Goal: Information Seeking & Learning: Learn about a topic

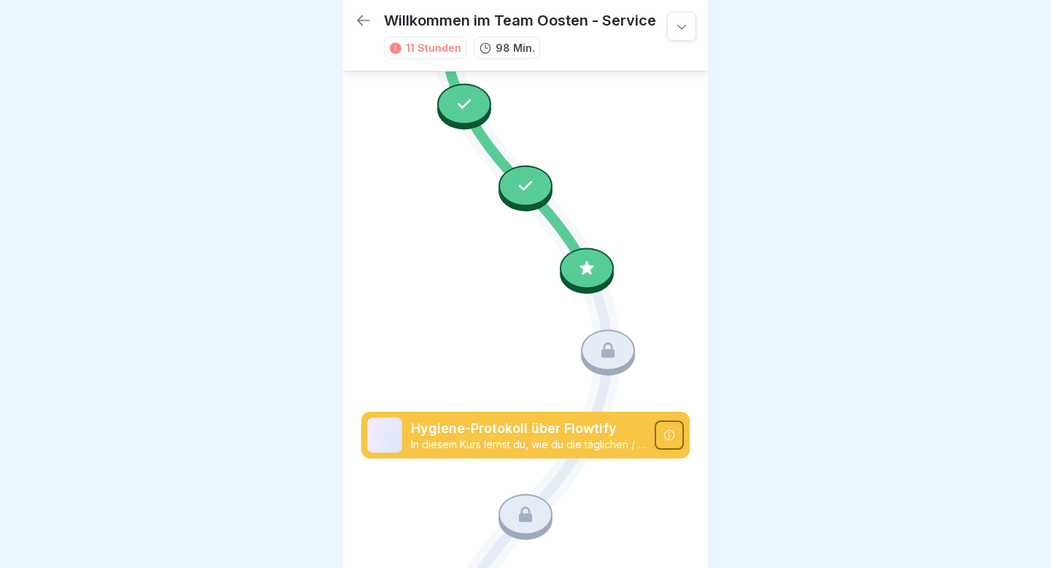
scroll to position [1215, 0]
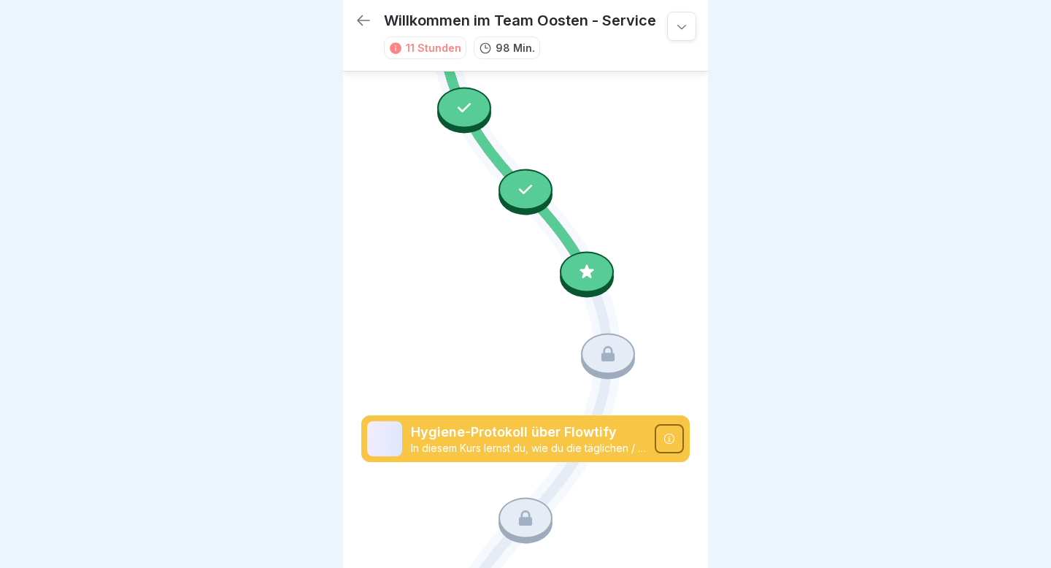
click at [250, 73] on div at bounding box center [525, 284] width 1051 height 568
click at [509, 51] on p "98 Min." at bounding box center [515, 47] width 39 height 15
click at [686, 28] on icon at bounding box center [682, 26] width 15 height 15
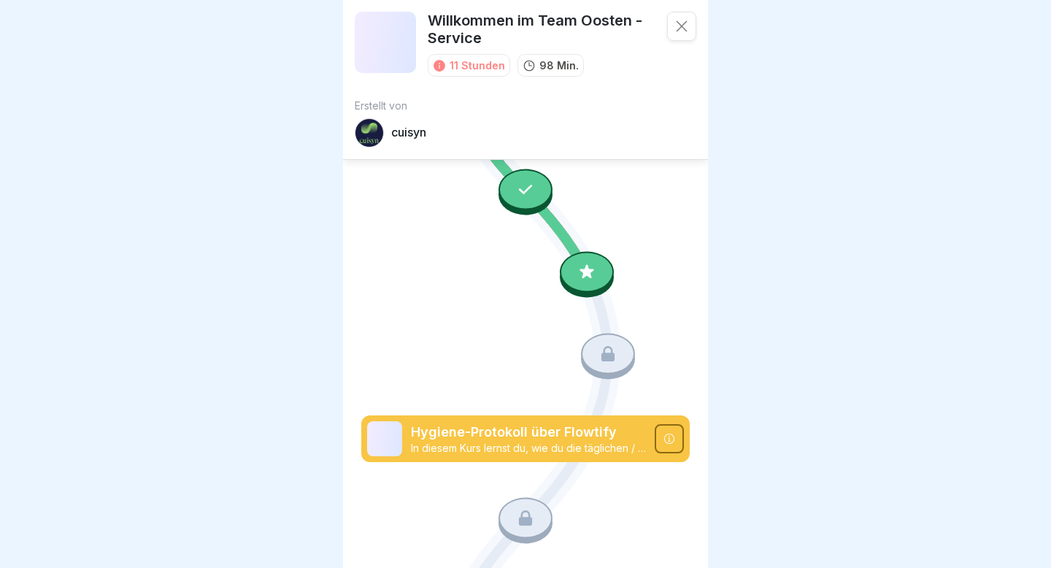
click at [686, 28] on icon at bounding box center [682, 26] width 15 height 15
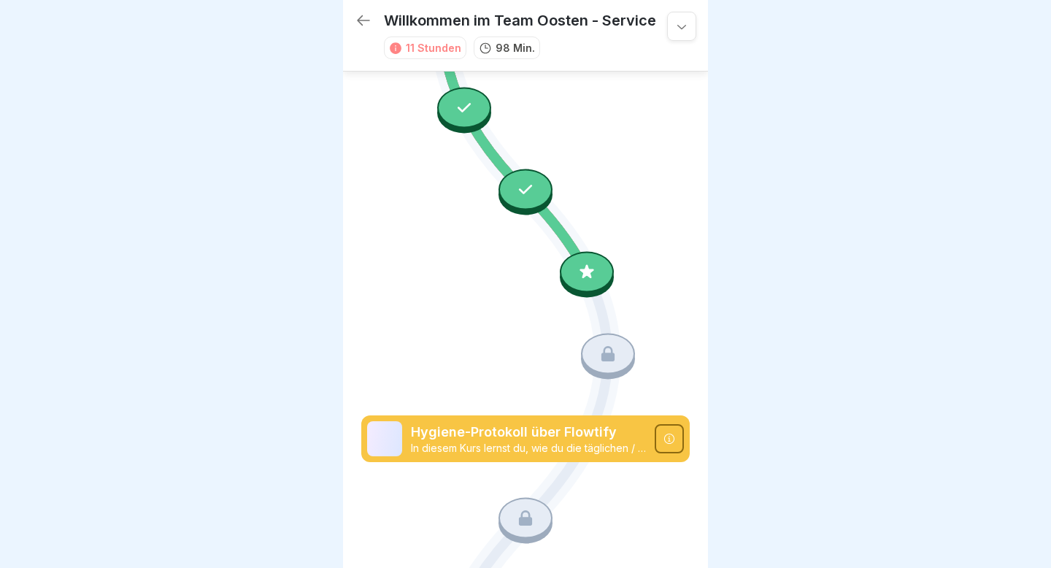
click at [396, 48] on icon at bounding box center [395, 48] width 13 height 13
click at [670, 283] on icon at bounding box center [670, 439] width 12 height 12
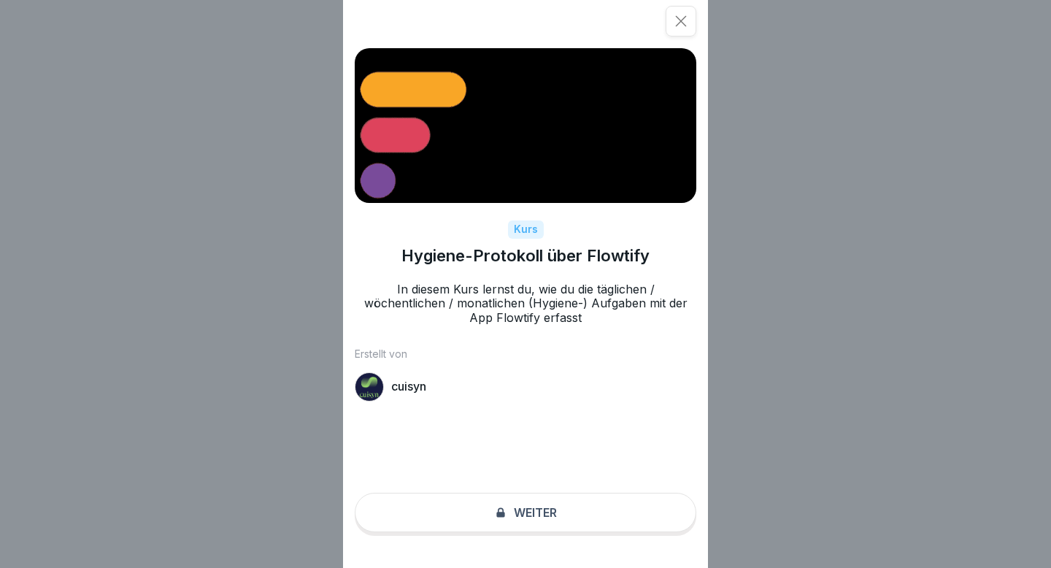
click at [682, 28] on icon at bounding box center [681, 21] width 15 height 15
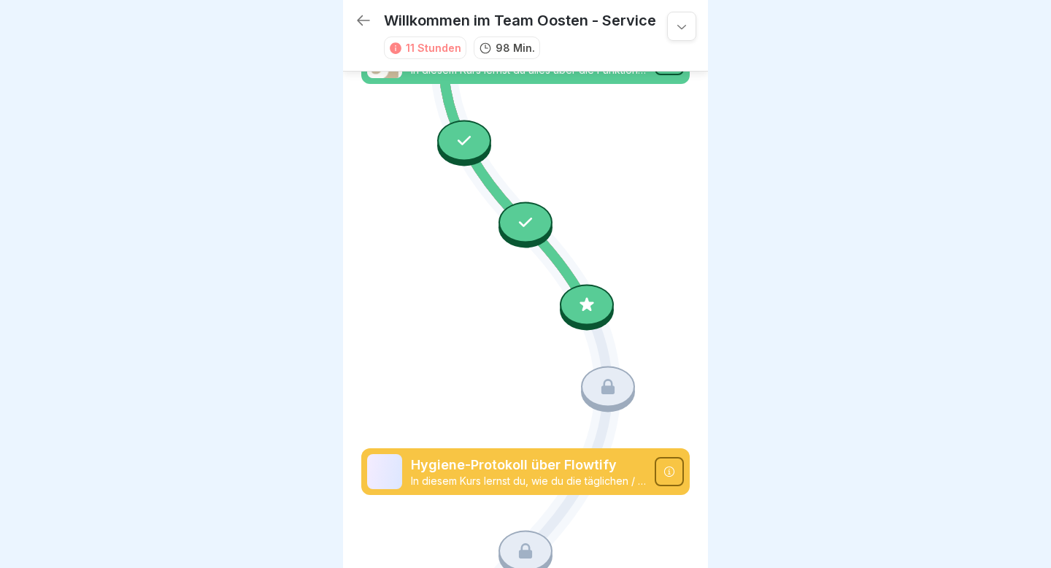
scroll to position [1205, 0]
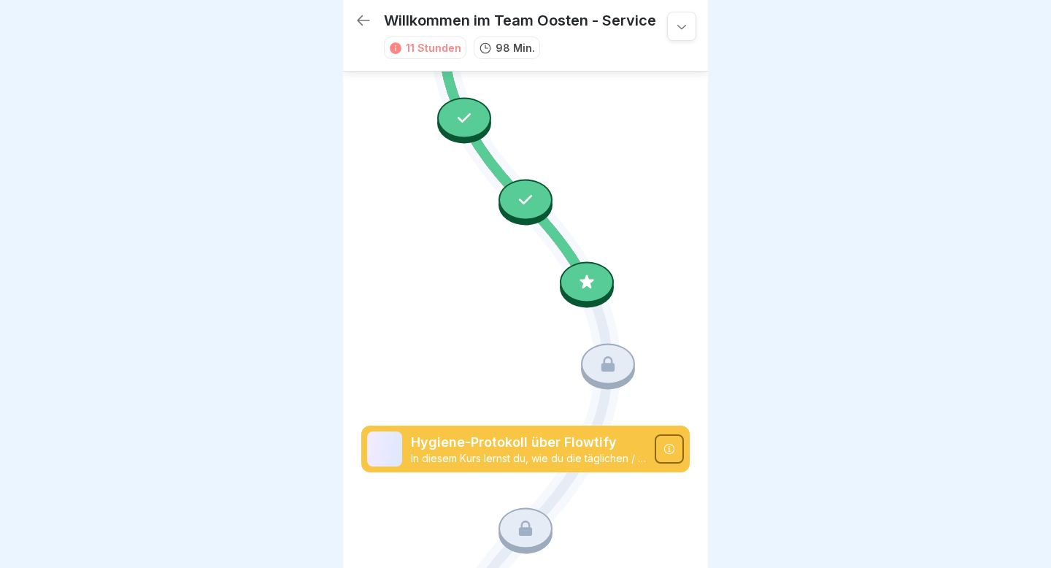
click at [583, 283] on icon at bounding box center [587, 281] width 14 height 14
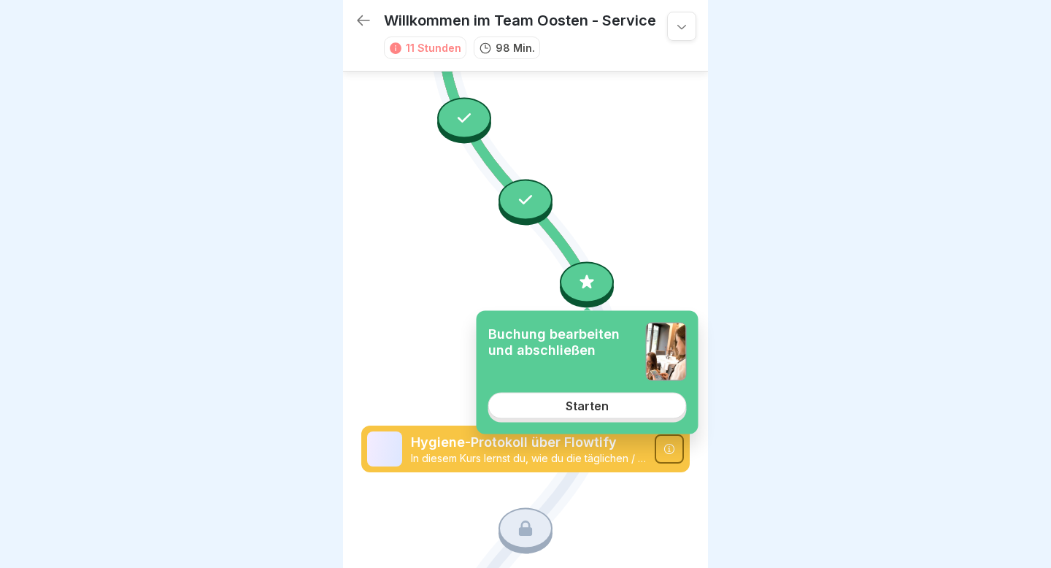
click at [576, 409] on div "Starten" at bounding box center [587, 405] width 43 height 13
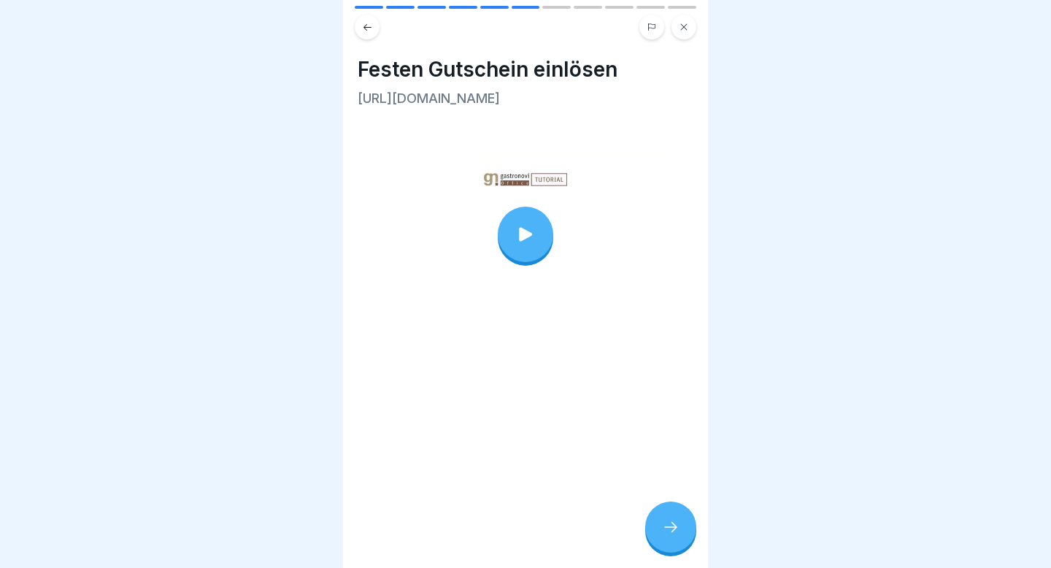
click at [665, 531] on icon at bounding box center [671, 527] width 18 height 18
click at [684, 526] on div at bounding box center [670, 527] width 51 height 51
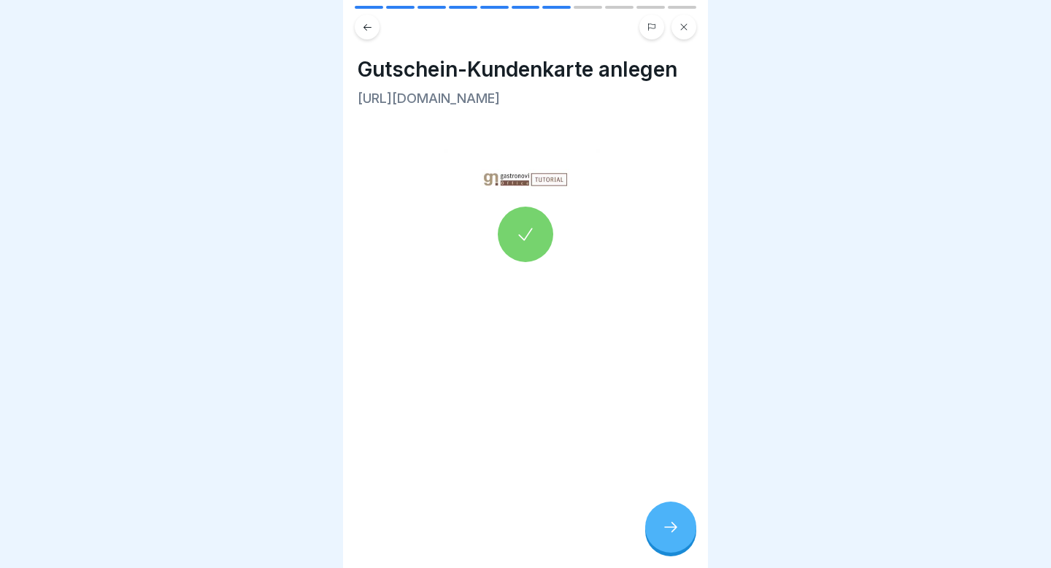
click at [675, 533] on icon at bounding box center [671, 527] width 18 height 18
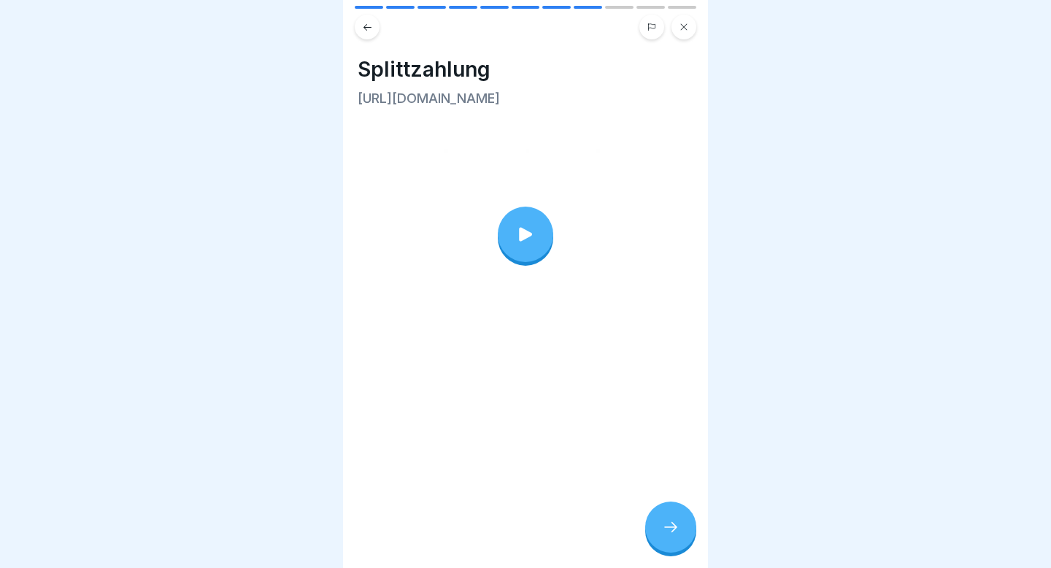
click at [675, 533] on icon at bounding box center [671, 527] width 18 height 18
click at [658, 521] on div at bounding box center [670, 527] width 51 height 51
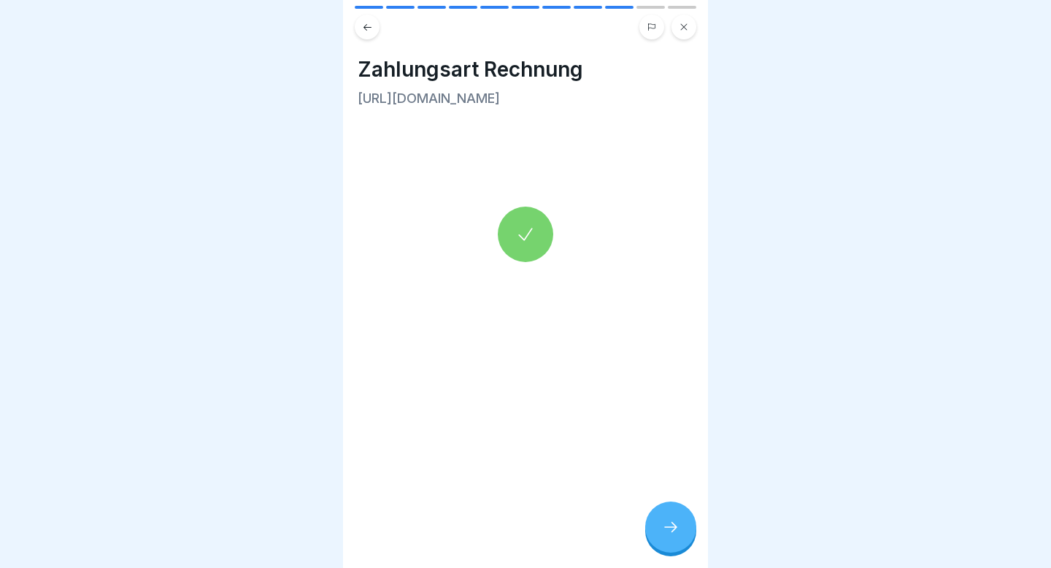
click at [677, 521] on icon at bounding box center [671, 527] width 18 height 18
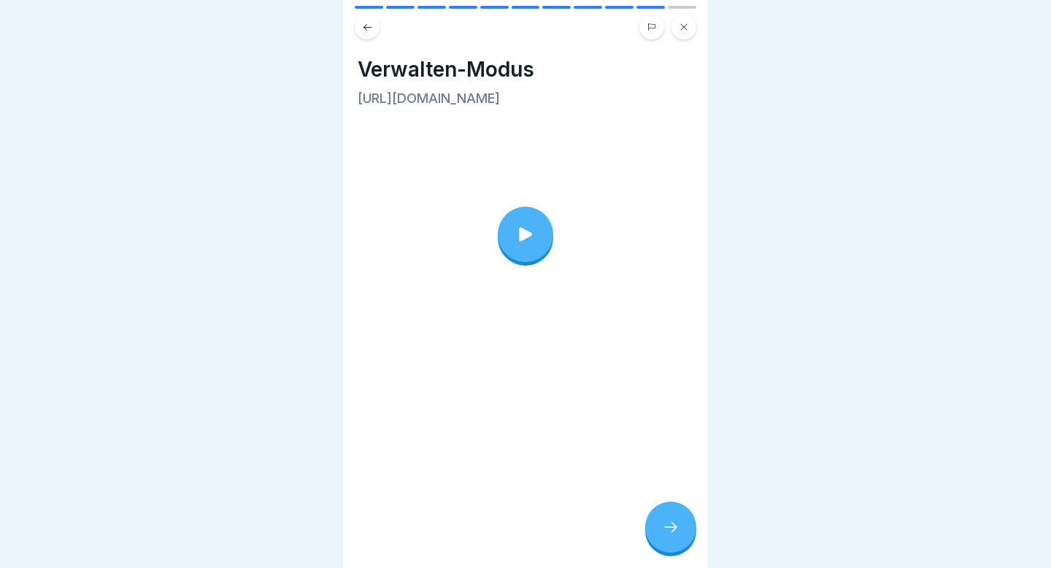
click at [677, 521] on icon at bounding box center [671, 527] width 18 height 18
click at [680, 514] on div at bounding box center [670, 527] width 51 height 51
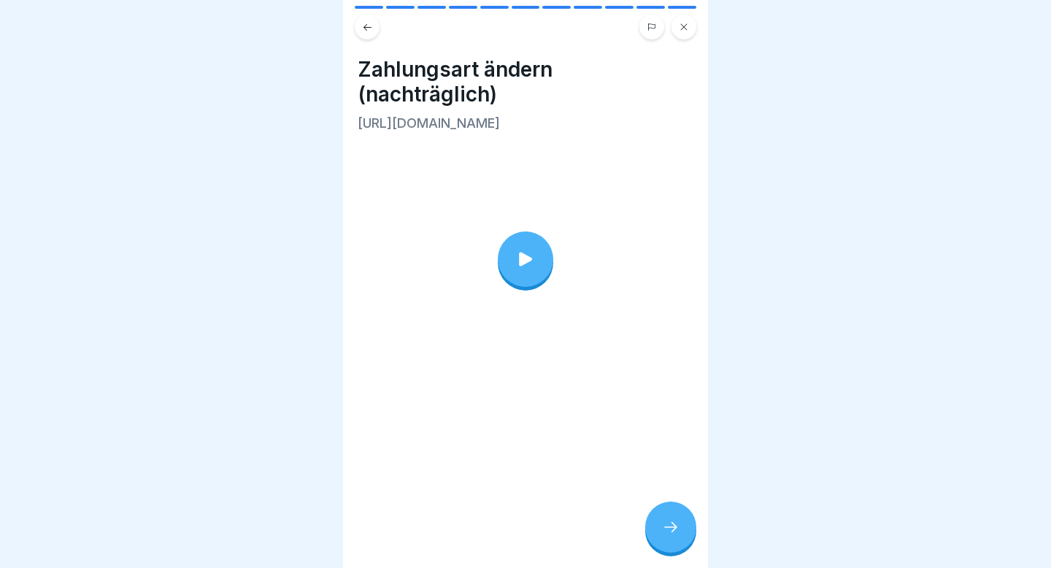
click at [680, 514] on div at bounding box center [670, 527] width 51 height 51
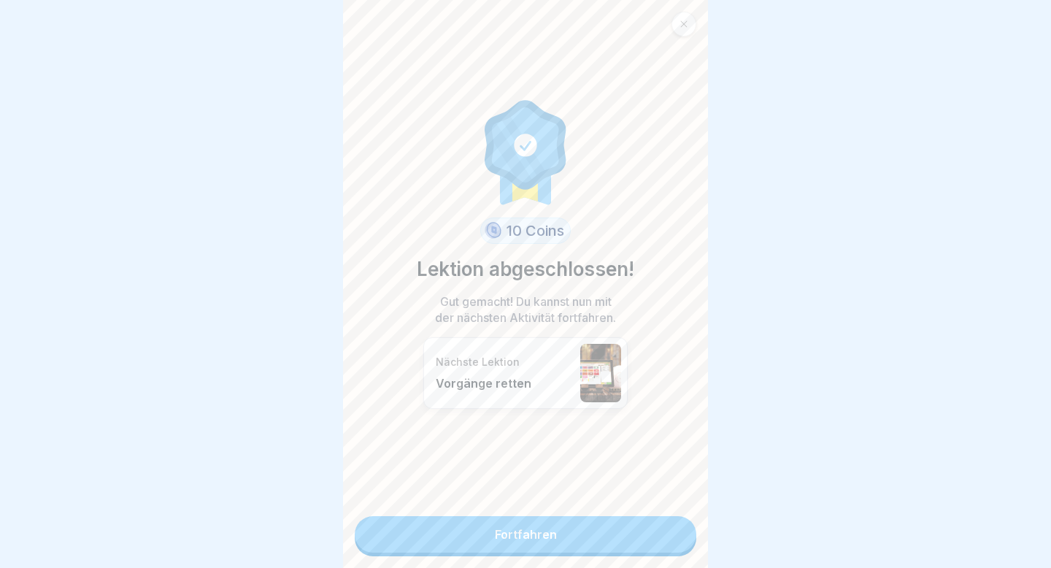
click at [558, 531] on link "Fortfahren" at bounding box center [526, 534] width 342 height 37
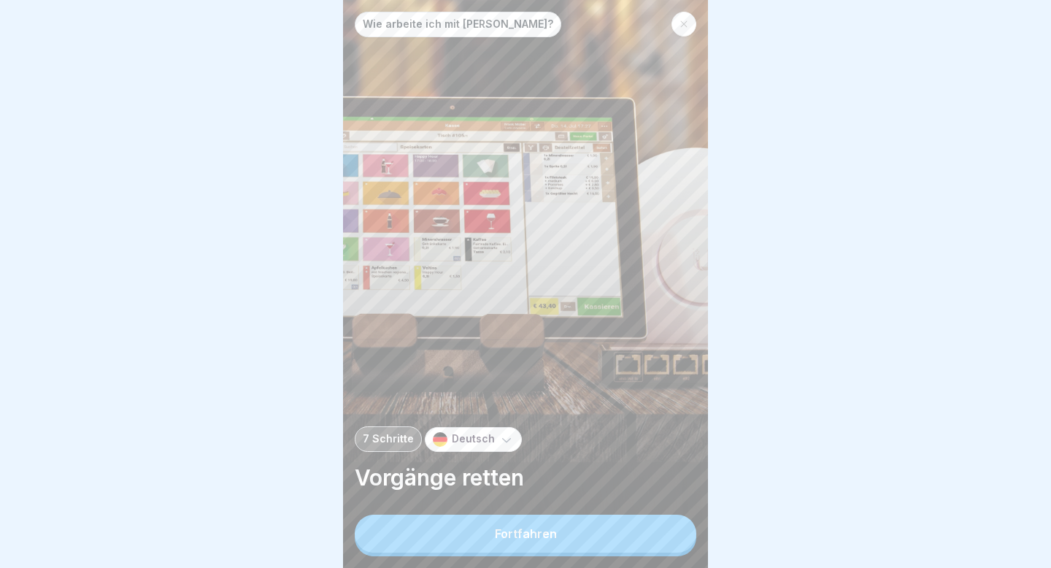
click at [576, 529] on button "Fortfahren" at bounding box center [526, 534] width 342 height 38
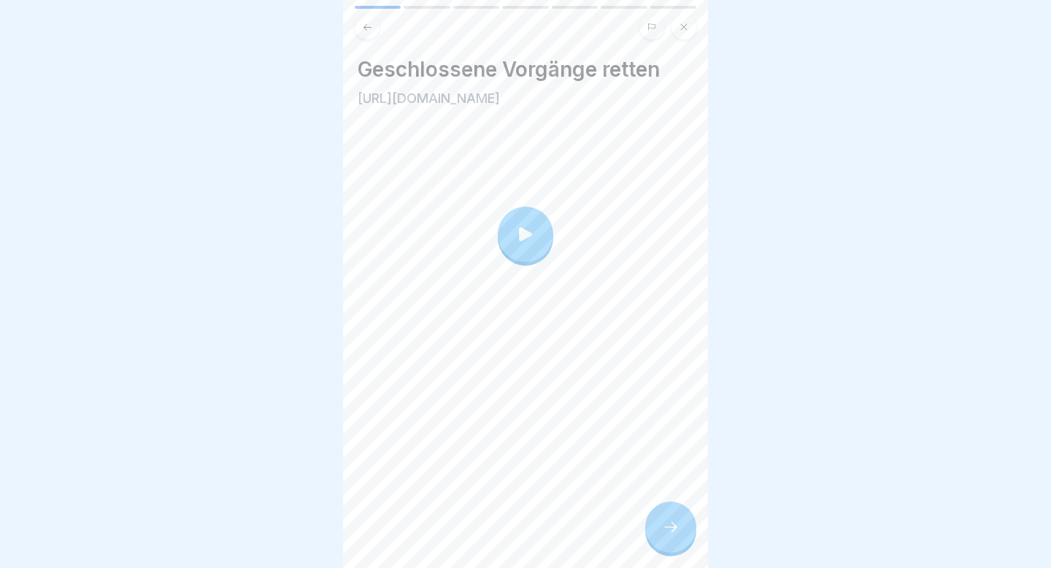
click at [669, 552] on div at bounding box center [670, 527] width 51 height 51
click at [667, 493] on div "Geschlossene Vorgänge retten https://www.youtube.com/watch?v=nDBXvLIhFOY" at bounding box center [525, 284] width 365 height 568
click at [676, 535] on icon at bounding box center [671, 527] width 18 height 18
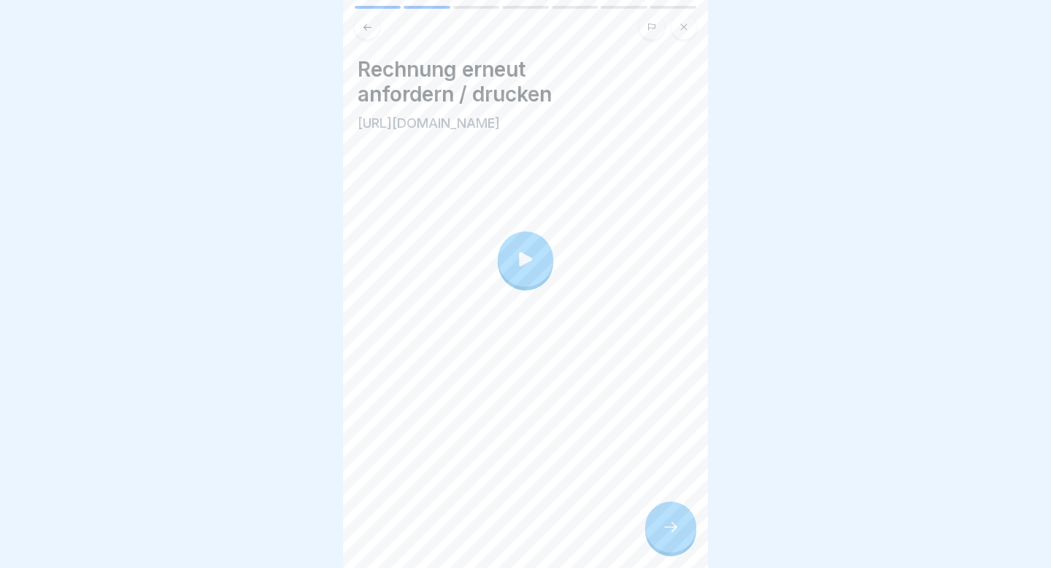
click at [676, 535] on icon at bounding box center [671, 527] width 18 height 18
